Goal: Find specific page/section: Locate a particular part of the current website

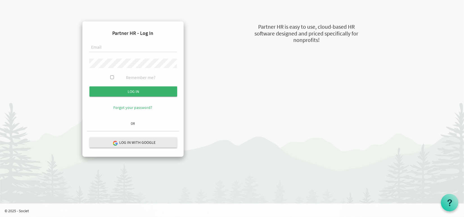
click at [105, 39] on h4 "Partner HR - Log In" at bounding box center [133, 33] width 92 height 15
click at [110, 49] on input "text" at bounding box center [133, 48] width 88 height 10
type input "apierson@ontario.anglican.ca"
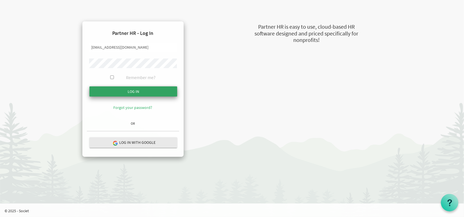
click at [132, 91] on input "Log in" at bounding box center [133, 91] width 88 height 10
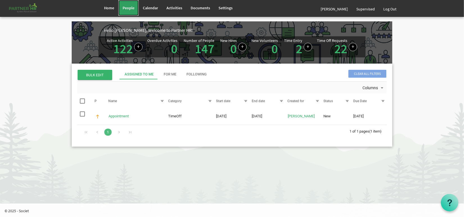
click at [127, 5] on span "People" at bounding box center [129, 7] width 12 height 5
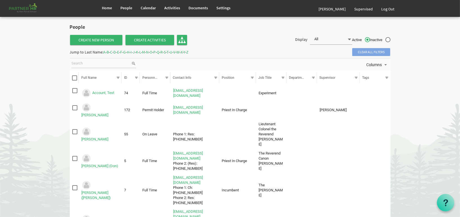
click at [149, 51] on span "N" at bounding box center [147, 51] width 3 height 5
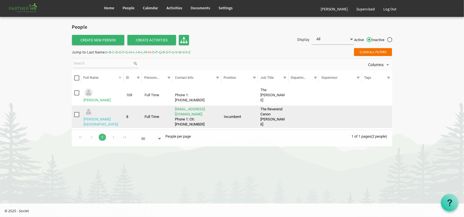
click at [111, 117] on link "[PERSON_NAME][GEOGRAPHIC_DATA]" at bounding box center [101, 121] width 34 height 9
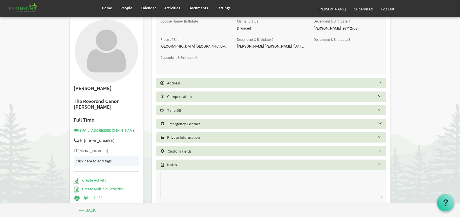
scroll to position [281, 0]
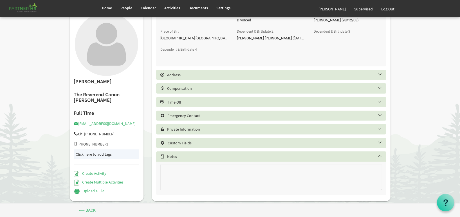
click at [246, 127] on h5 "Private Information" at bounding box center [275, 129] width 230 height 4
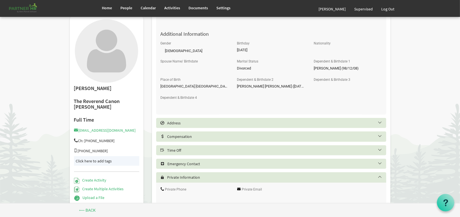
scroll to position [346, 0]
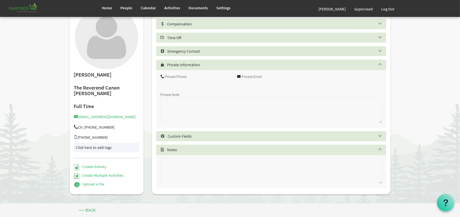
click at [166, 147] on h5 "Notes" at bounding box center [275, 149] width 230 height 4
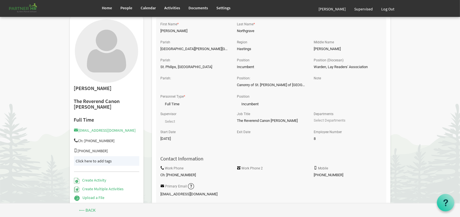
scroll to position [0, 0]
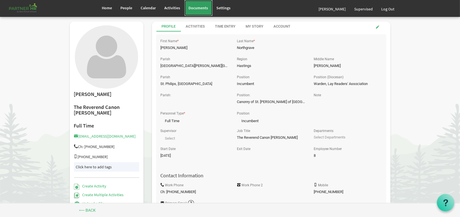
click at [205, 12] on link "Documents" at bounding box center [198, 8] width 28 height 16
click at [256, 26] on div "My Story" at bounding box center [255, 26] width 18 height 5
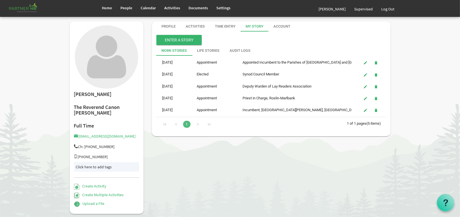
click at [198, 124] on div "Go to next page" at bounding box center [198, 124] width 8 height 8
click at [274, 26] on div "Account" at bounding box center [281, 26] width 17 height 5
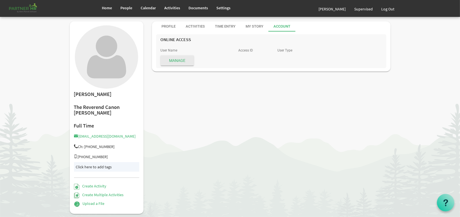
click at [184, 21] on div "× Edit tags Current Tags Select tags or enter a new tag save After School Offic…" at bounding box center [230, 113] width 329 height 214
click at [190, 25] on div "Activities" at bounding box center [195, 26] width 19 height 5
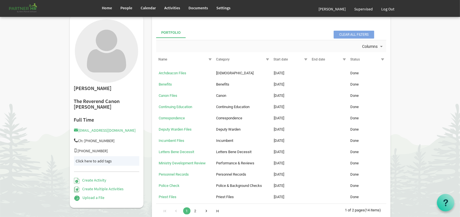
scroll to position [98, 0]
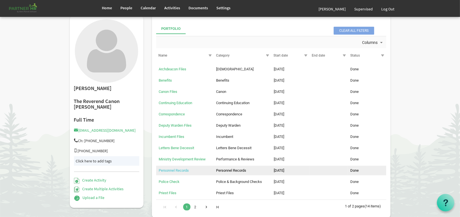
click at [161, 172] on link "Personnel Records" at bounding box center [174, 170] width 30 height 4
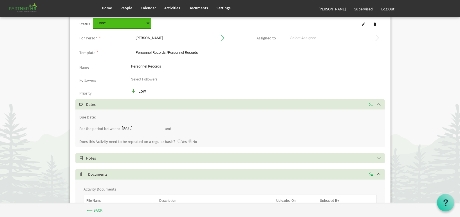
scroll to position [63, 0]
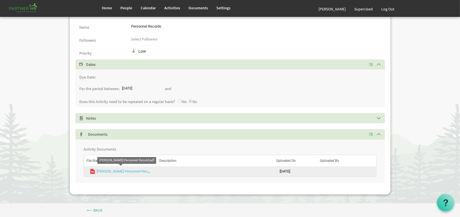
click at [122, 169] on link "N.BEALE-Personnel Record.pdf" at bounding box center [128, 171] width 62 height 4
